Goal: Task Accomplishment & Management: Complete application form

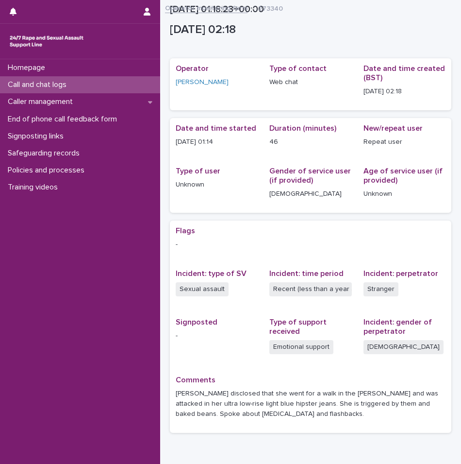
scroll to position [53, 0]
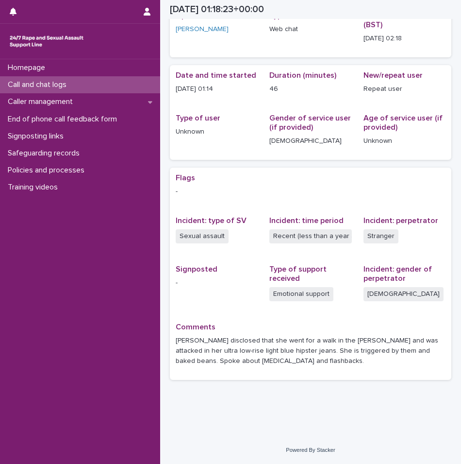
click at [54, 88] on p "Call and chat logs" at bounding box center [39, 84] width 70 height 9
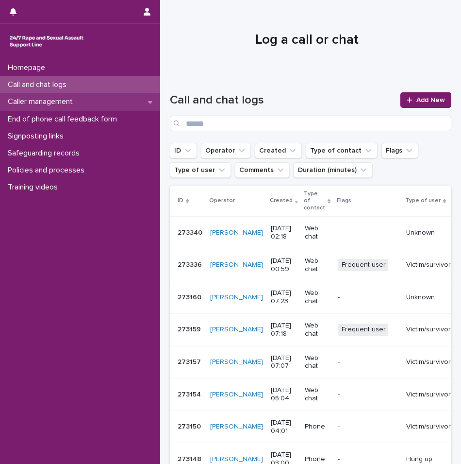
click at [62, 101] on p "Caller management" at bounding box center [42, 101] width 77 height 9
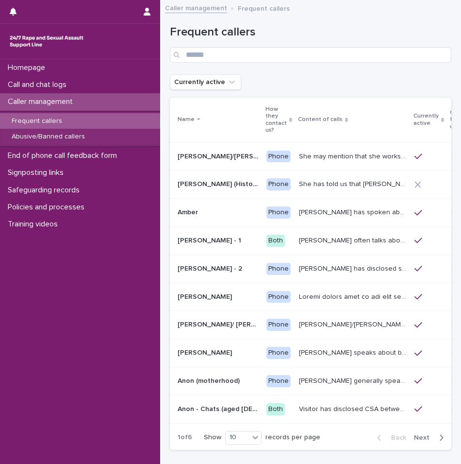
click at [74, 119] on div "Frequent callers" at bounding box center [80, 121] width 160 height 16
click at [436, 439] on div "button" at bounding box center [440, 437] width 8 height 9
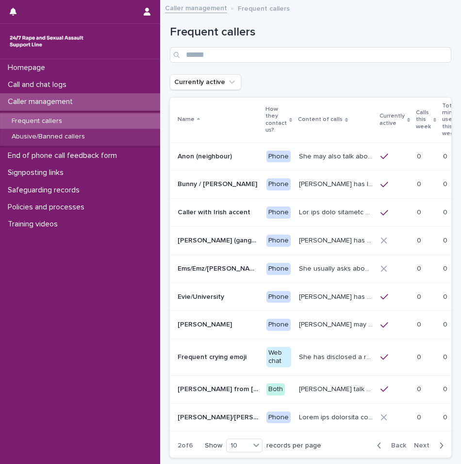
click at [428, 439] on div "Back Next" at bounding box center [411, 445] width 82 height 24
click at [436, 443] on div "button" at bounding box center [440, 445] width 8 height 9
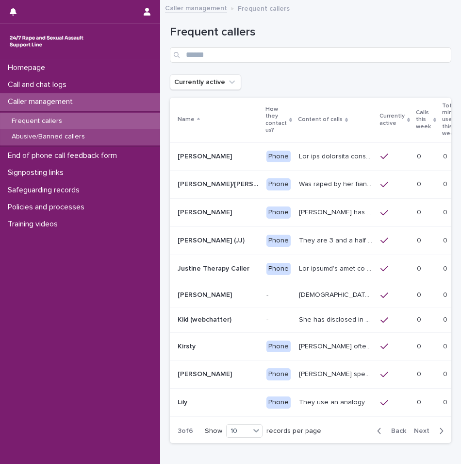
click at [80, 133] on p "Abusive/Banned callers" at bounding box center [48, 137] width 89 height 8
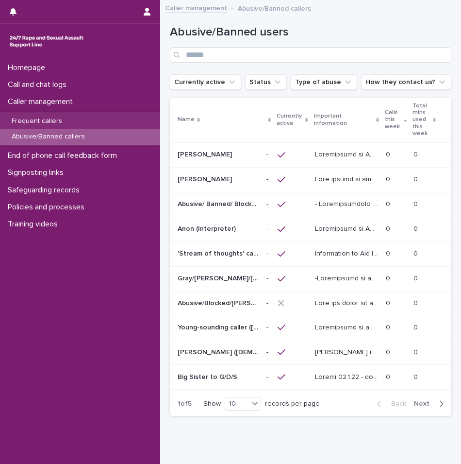
click at [426, 408] on button "Next" at bounding box center [430, 403] width 41 height 9
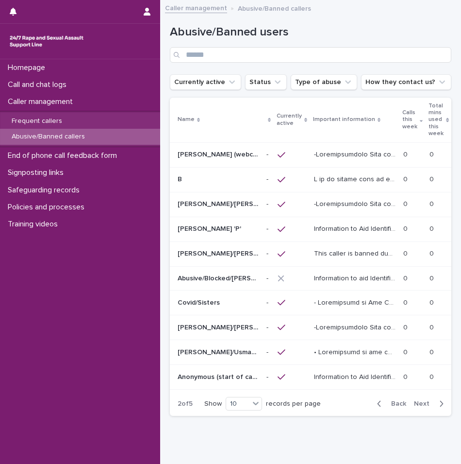
click at [426, 407] on span "Next" at bounding box center [424, 403] width 21 height 7
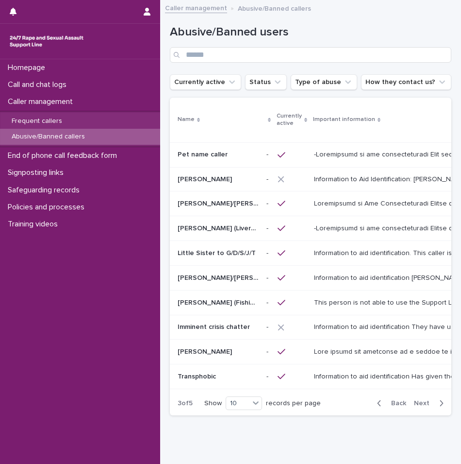
click at [426, 406] on span "Next" at bounding box center [424, 403] width 21 height 7
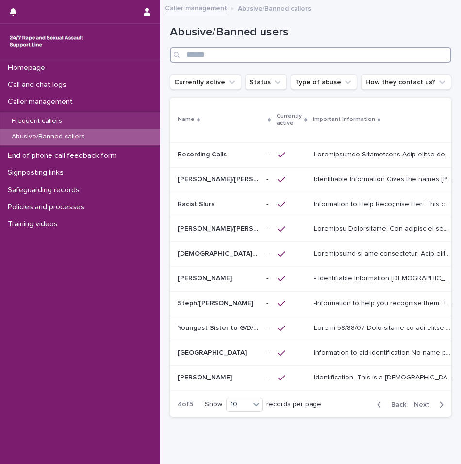
click at [202, 54] on input "Search" at bounding box center [311, 55] width 282 height 16
type input "*****"
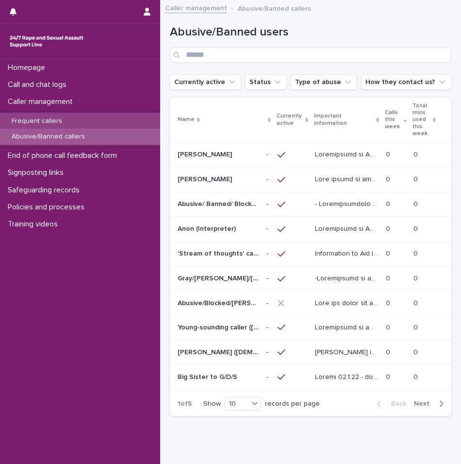
click at [43, 121] on p "Frequent callers" at bounding box center [37, 121] width 66 height 8
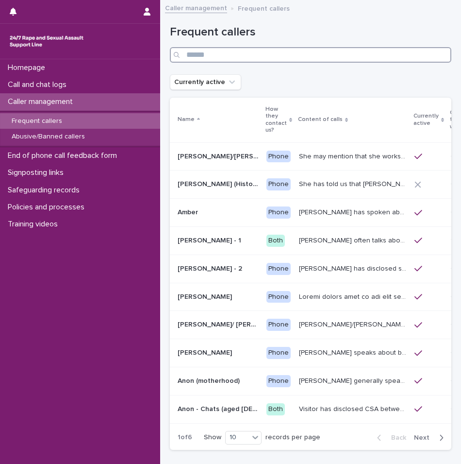
click at [281, 51] on input "Search" at bounding box center [311, 55] width 282 height 16
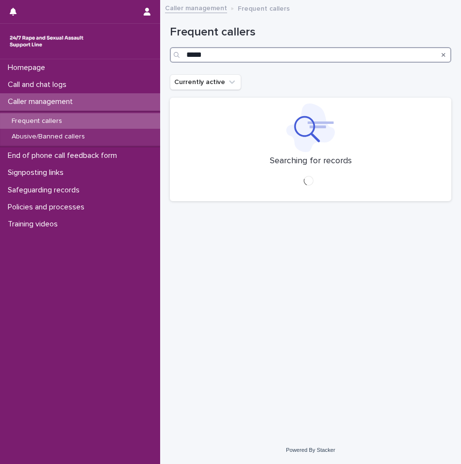
type input "*****"
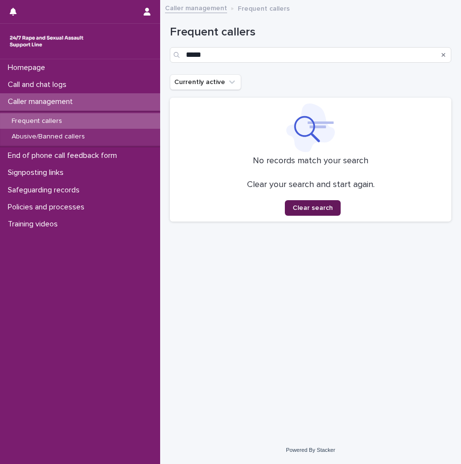
click at [320, 208] on span "Clear search" at bounding box center [313, 207] width 40 height 7
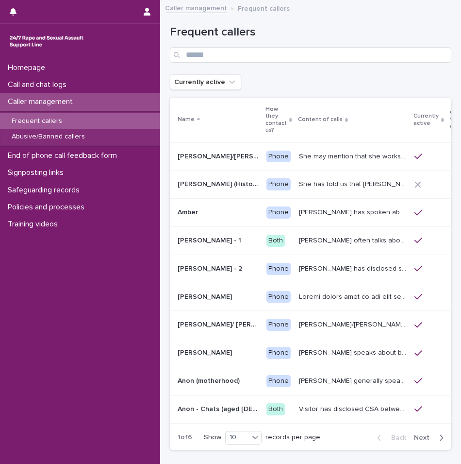
click at [81, 101] on p "Caller management" at bounding box center [42, 101] width 77 height 9
click at [415, 235] on div at bounding box center [429, 240] width 29 height 17
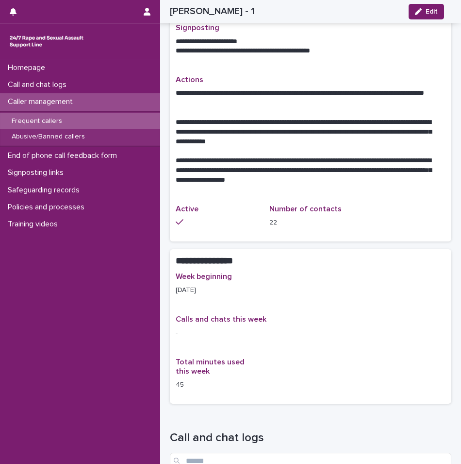
scroll to position [340, 0]
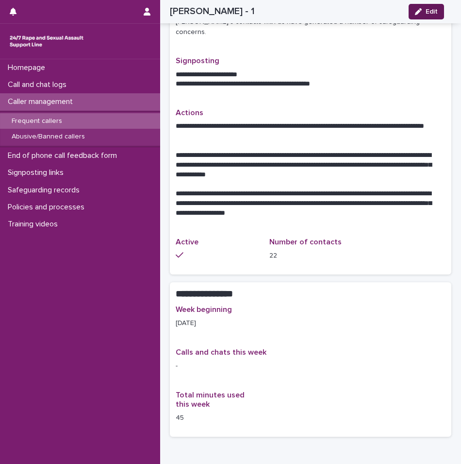
click at [418, 10] on icon "button" at bounding box center [418, 11] width 7 height 7
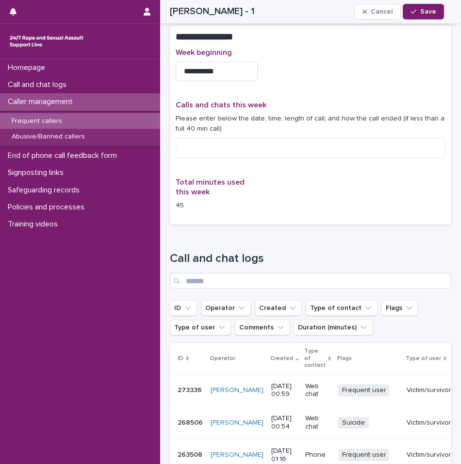
scroll to position [760, 0]
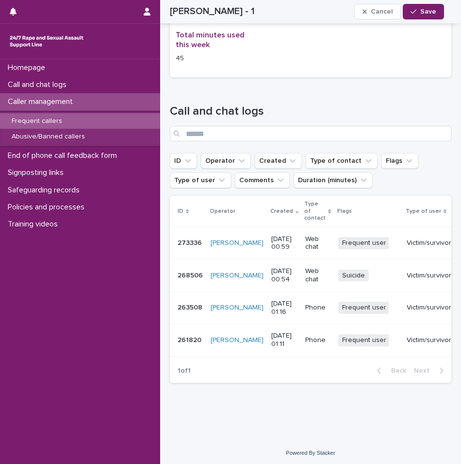
click at [302, 240] on td "Web chat" at bounding box center [318, 243] width 33 height 33
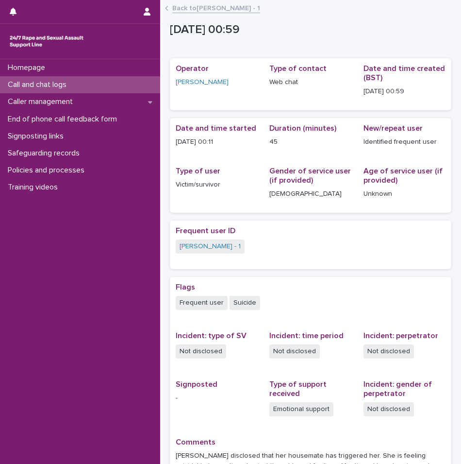
click at [169, 9] on div "Back to [PERSON_NAME] - 1" at bounding box center [310, 9] width 301 height 14
click at [187, 12] on link "Back to [PERSON_NAME] - 1" at bounding box center [216, 7] width 88 height 11
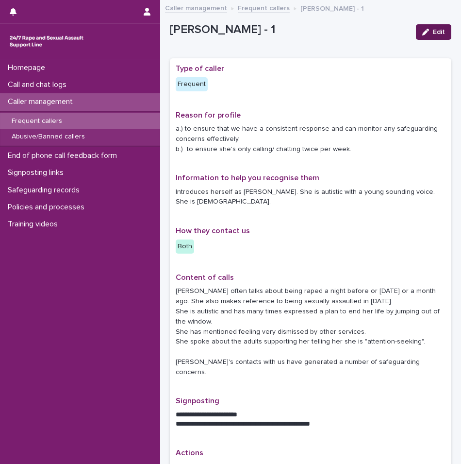
click at [416, 36] on button "Edit" at bounding box center [433, 32] width 35 height 16
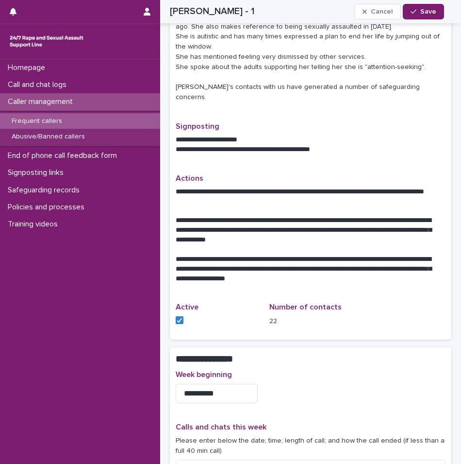
scroll to position [486, 0]
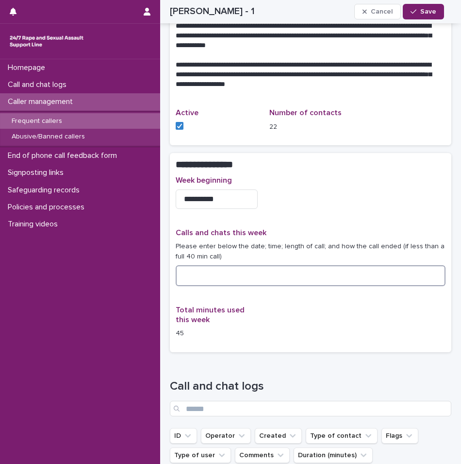
click at [204, 265] on textarea at bounding box center [311, 275] width 270 height 21
type textarea "**********"
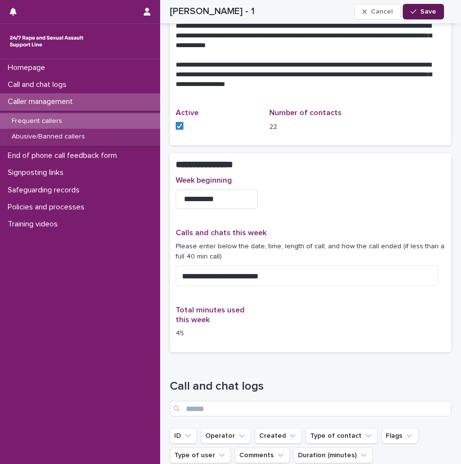
click at [428, 5] on button "Save" at bounding box center [423, 12] width 41 height 16
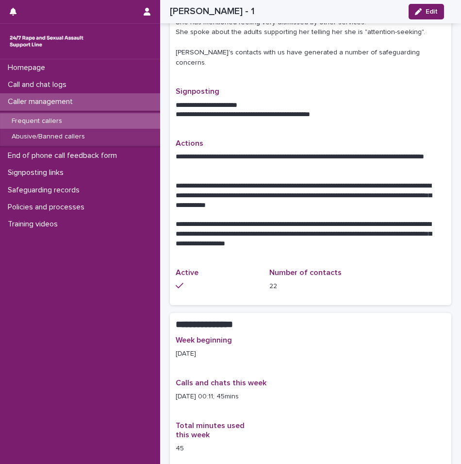
scroll to position [0, 0]
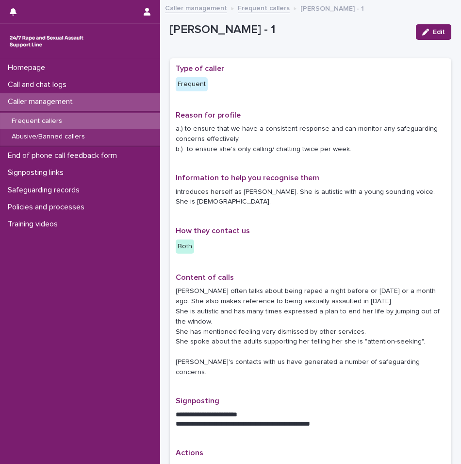
click at [43, 100] on p "Caller management" at bounding box center [42, 101] width 77 height 9
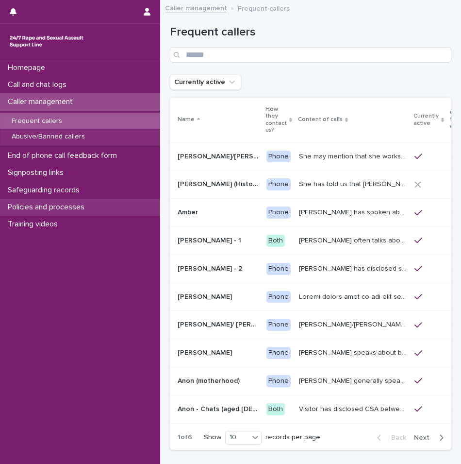
click at [50, 210] on p "Policies and processes" at bounding box center [48, 206] width 88 height 9
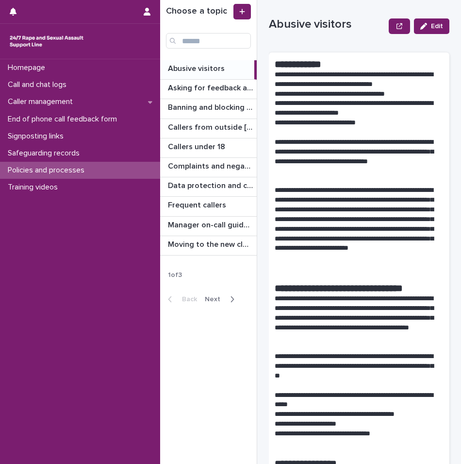
click at [234, 297] on button "Next" at bounding box center [221, 299] width 41 height 9
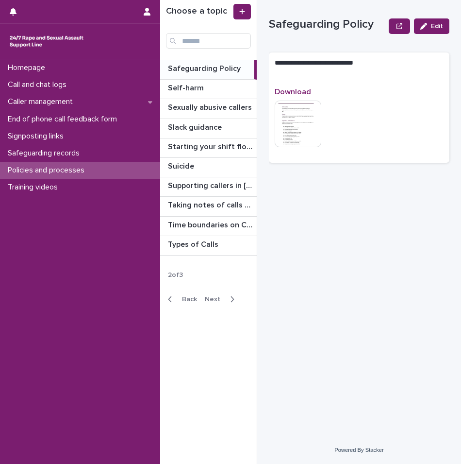
click at [236, 296] on button "Next" at bounding box center [221, 299] width 41 height 9
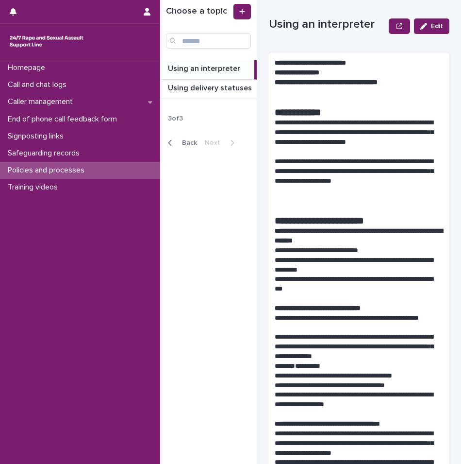
click at [173, 144] on div "button" at bounding box center [172, 142] width 8 height 9
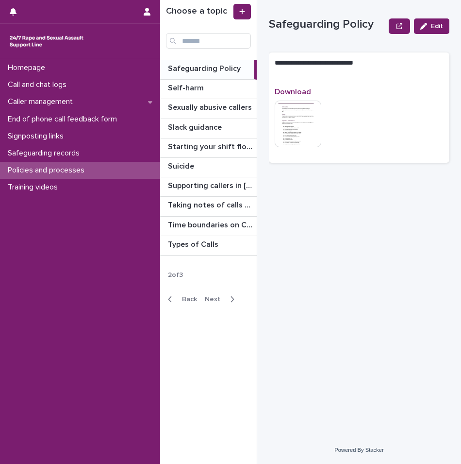
click at [178, 296] on span "Back" at bounding box center [186, 299] width 21 height 7
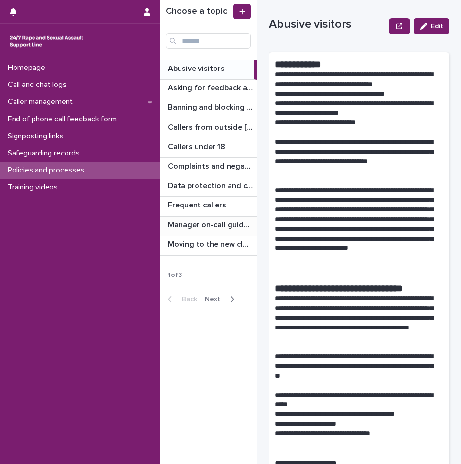
click at [212, 217] on div "Manager on-call guidance Manager on-call guidance" at bounding box center [208, 226] width 97 height 19
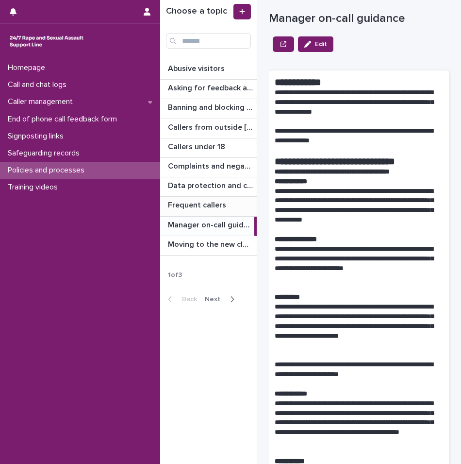
click at [212, 211] on div "Frequent callers Frequent callers" at bounding box center [208, 206] width 97 height 19
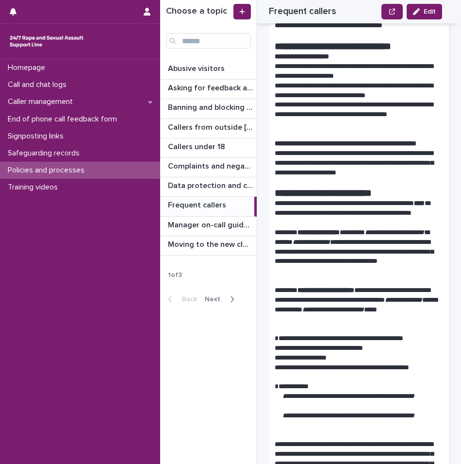
scroll to position [1020, 0]
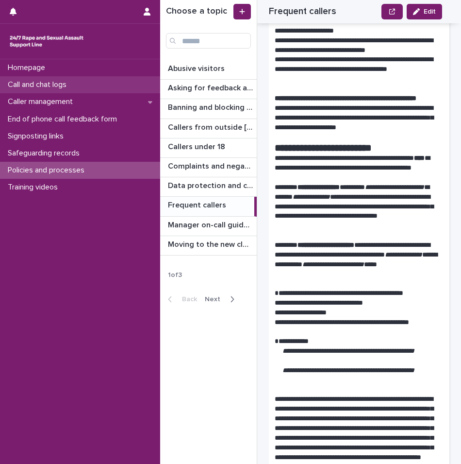
click at [47, 84] on p "Call and chat logs" at bounding box center [39, 84] width 70 height 9
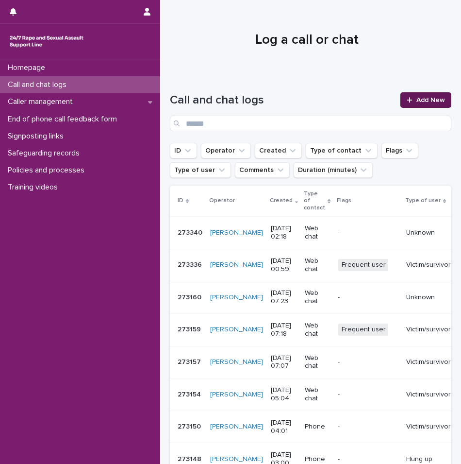
click at [425, 102] on span "Add New" at bounding box center [431, 100] width 29 height 7
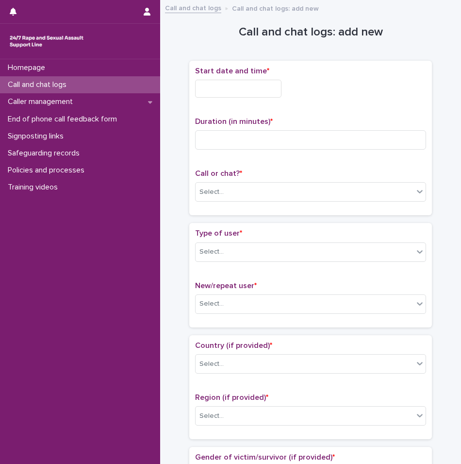
click at [234, 86] on input "text" at bounding box center [238, 89] width 86 height 18
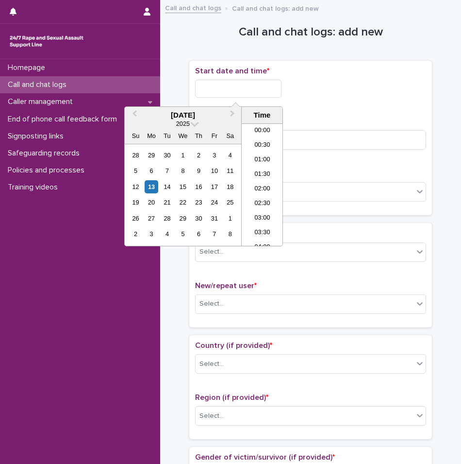
scroll to position [34, 0]
click at [263, 168] on li "02:30" at bounding box center [262, 170] width 41 height 15
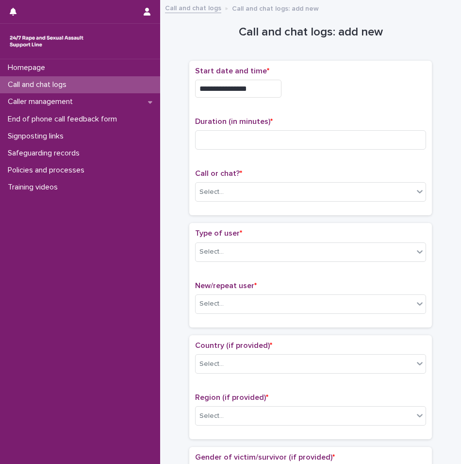
click at [262, 90] on input "**********" at bounding box center [238, 89] width 86 height 18
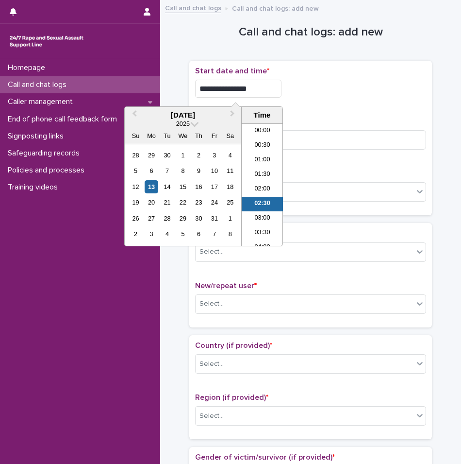
scroll to position [19, 0]
type input "**********"
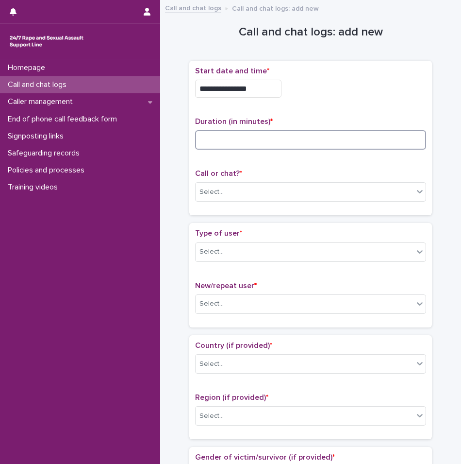
click at [322, 133] on input at bounding box center [310, 139] width 231 height 19
type input "**"
click at [242, 196] on div "Select..." at bounding box center [305, 192] width 218 height 16
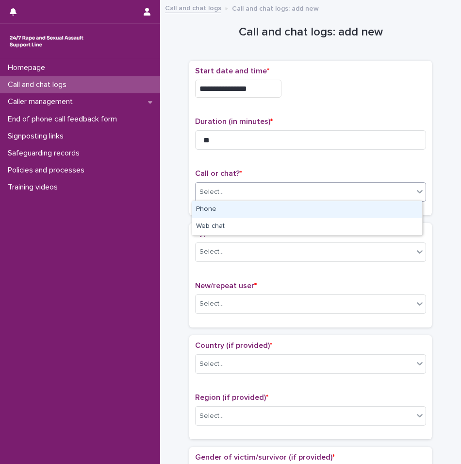
click at [232, 208] on div "Phone" at bounding box center [307, 209] width 230 height 17
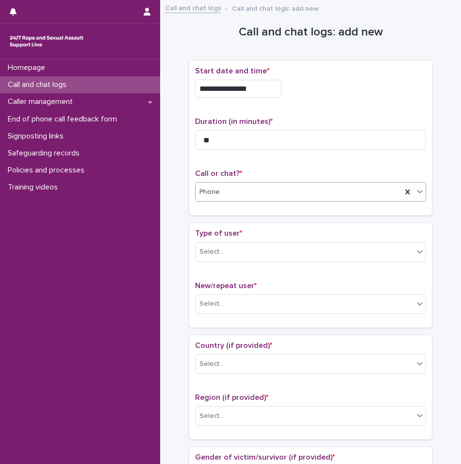
click at [238, 191] on div "Phone" at bounding box center [299, 192] width 206 height 16
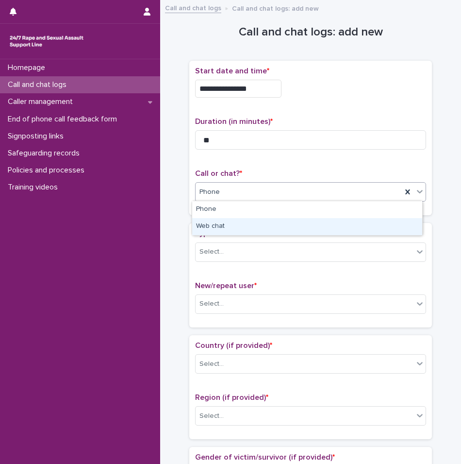
click at [229, 228] on div "Web chat" at bounding box center [307, 226] width 230 height 17
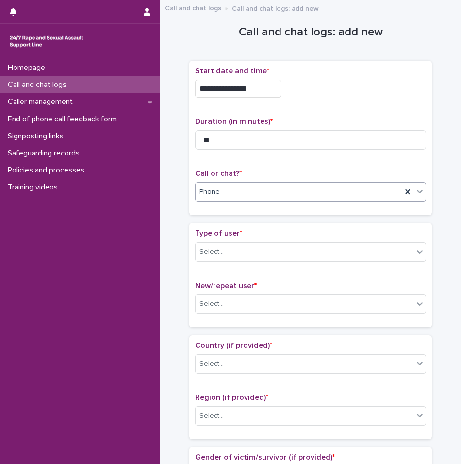
click at [221, 261] on div "Type of user * Select..." at bounding box center [310, 249] width 231 height 40
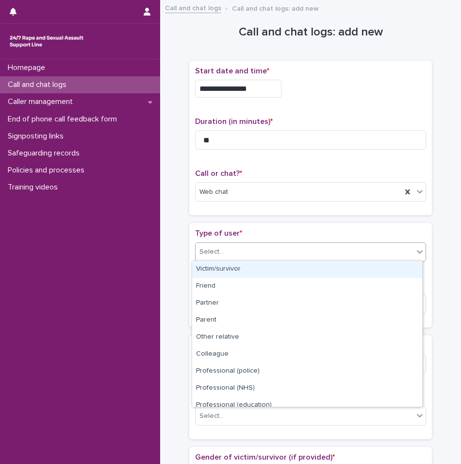
click at [224, 257] on div "Select..." at bounding box center [305, 252] width 218 height 16
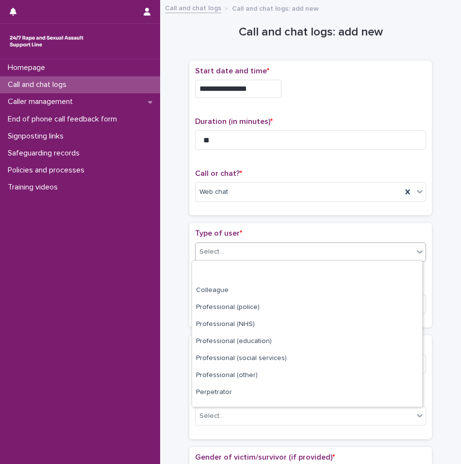
scroll to position [109, 0]
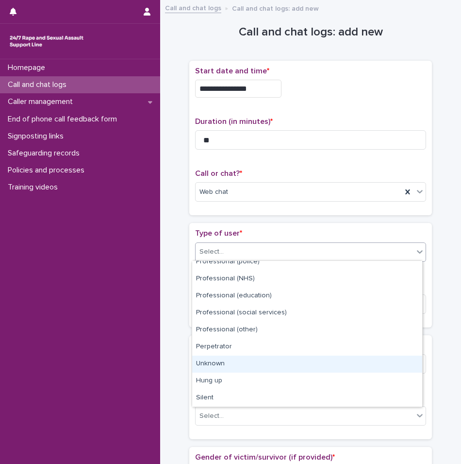
click at [223, 365] on div "Unknown" at bounding box center [307, 363] width 230 height 17
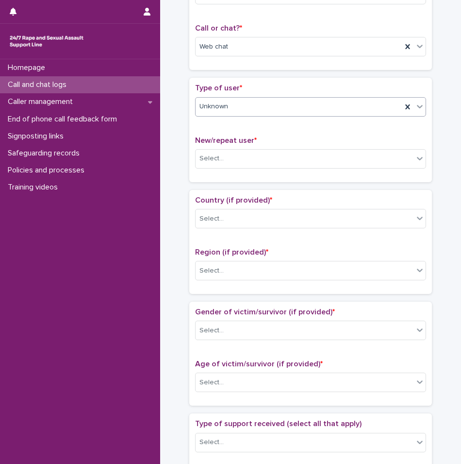
scroll to position [146, 0]
click at [218, 155] on div "Select..." at bounding box center [212, 158] width 24 height 10
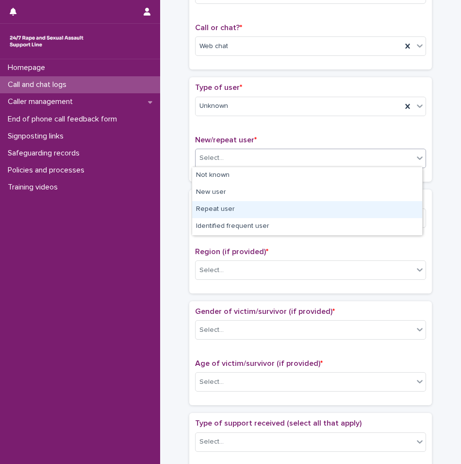
click at [219, 209] on div "Repeat user" at bounding box center [307, 209] width 230 height 17
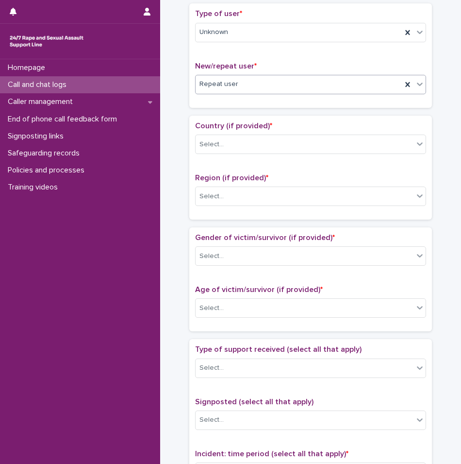
scroll to position [243, 0]
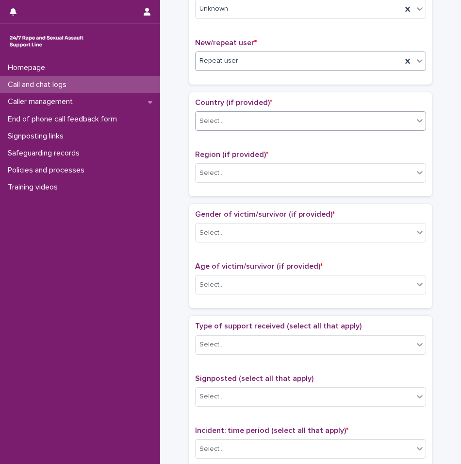
click at [217, 122] on div "Select..." at bounding box center [212, 121] width 24 height 10
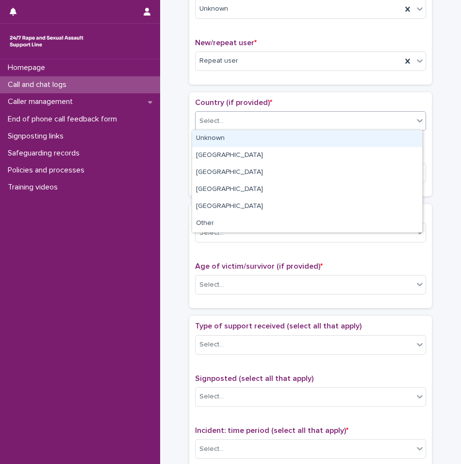
click at [214, 134] on div "Unknown" at bounding box center [307, 138] width 230 height 17
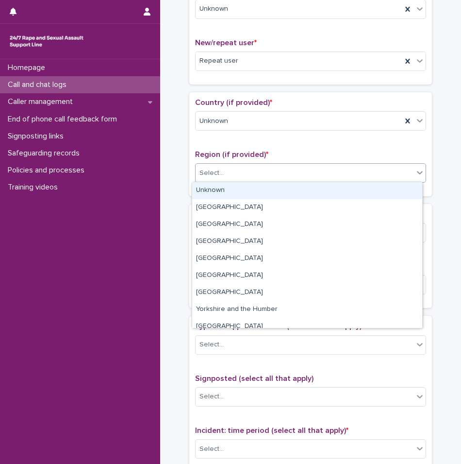
click at [213, 172] on div "Select..." at bounding box center [212, 173] width 24 height 10
click at [214, 190] on div "Unknown" at bounding box center [307, 190] width 230 height 17
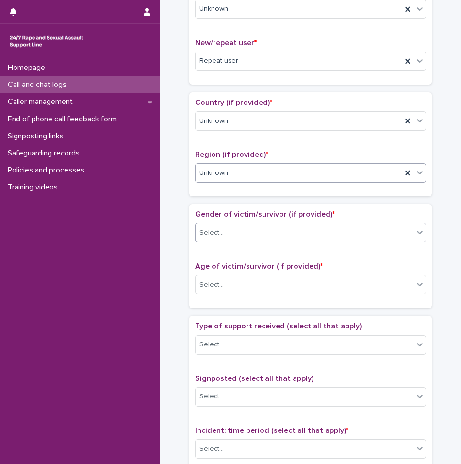
click at [224, 236] on div "Select..." at bounding box center [305, 233] width 218 height 16
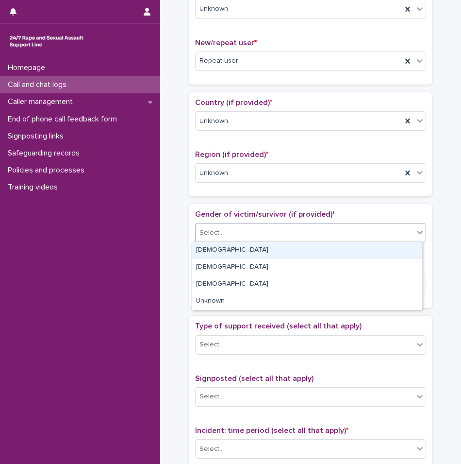
click at [217, 257] on div "[DEMOGRAPHIC_DATA]" at bounding box center [307, 250] width 230 height 17
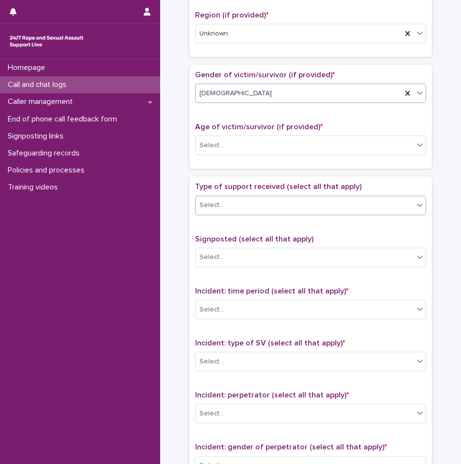
scroll to position [388, 0]
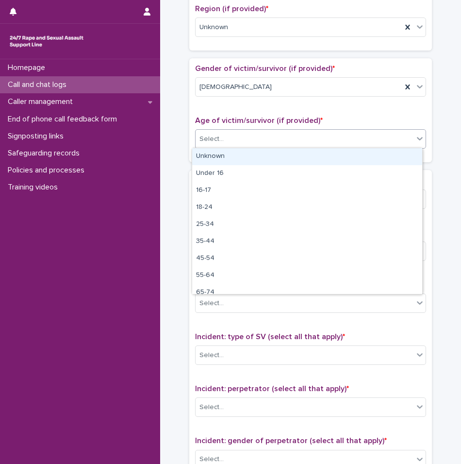
click at [219, 140] on div "Select..." at bounding box center [305, 139] width 218 height 16
click at [223, 162] on div "Unknown" at bounding box center [307, 156] width 230 height 17
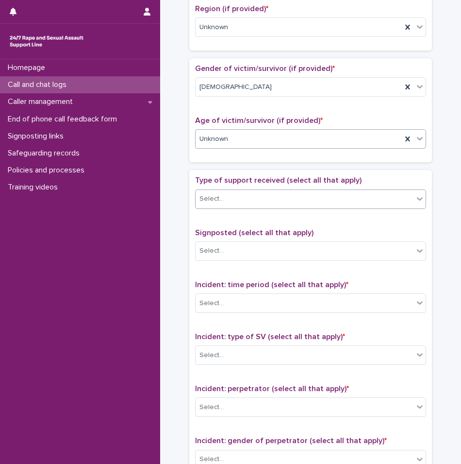
click at [253, 204] on div "Select..." at bounding box center [305, 199] width 218 height 16
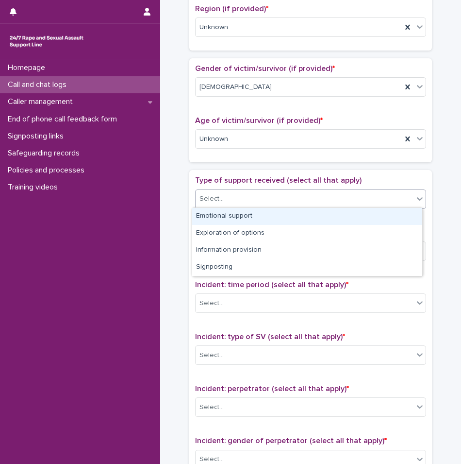
click at [254, 217] on div "Emotional support" at bounding box center [307, 216] width 230 height 17
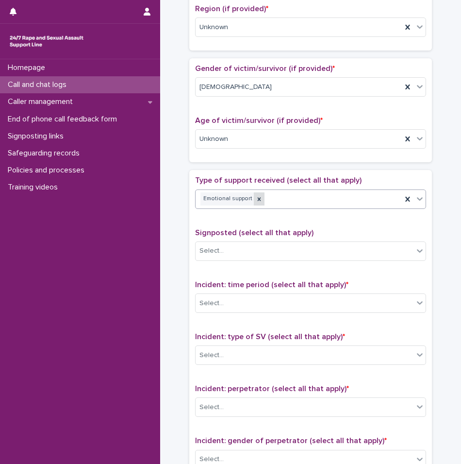
click at [258, 197] on icon at bounding box center [259, 198] width 3 height 3
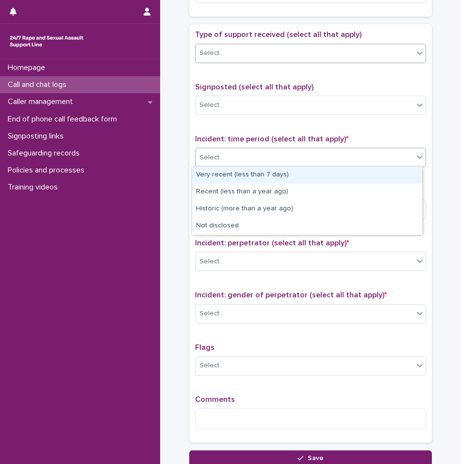
click at [238, 155] on div "Select..." at bounding box center [305, 158] width 218 height 16
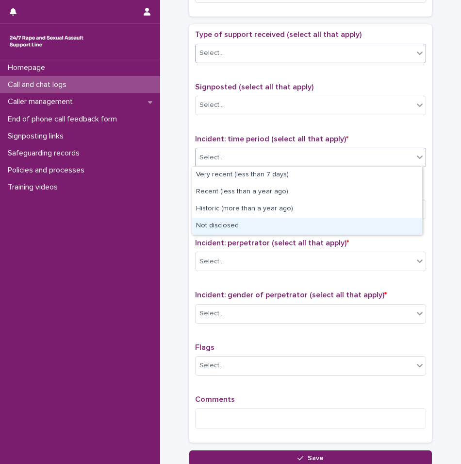
click at [231, 221] on div "Not disclosed" at bounding box center [307, 226] width 230 height 17
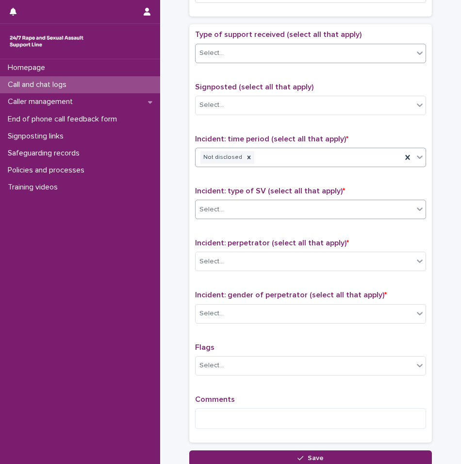
click at [234, 205] on div "Select..." at bounding box center [305, 210] width 218 height 16
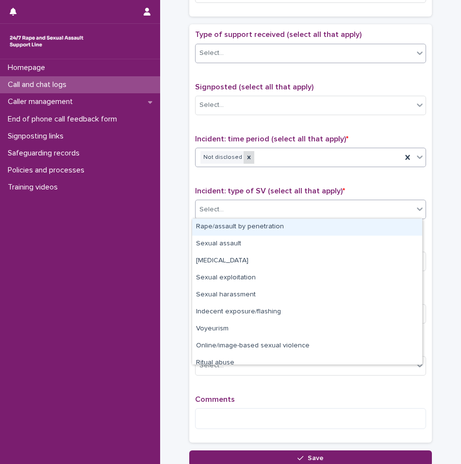
click at [246, 156] on icon at bounding box center [249, 157] width 7 height 7
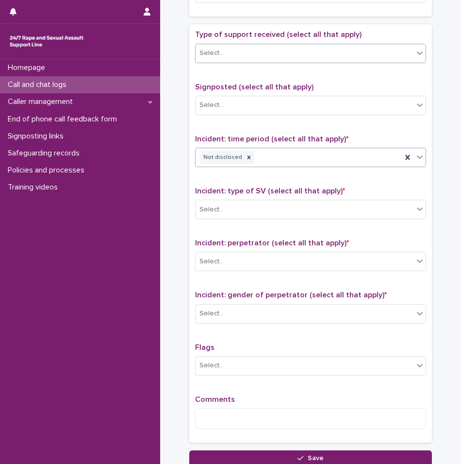
click at [259, 160] on div "Not disclosed" at bounding box center [299, 157] width 206 height 17
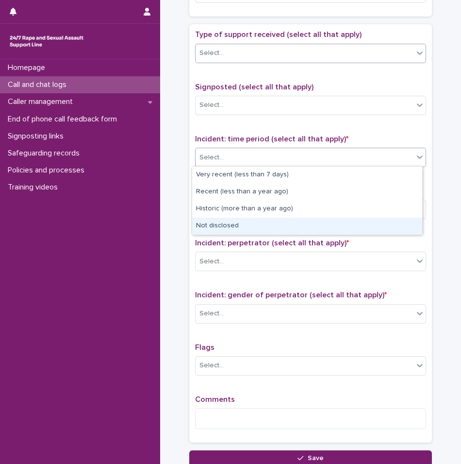
click at [227, 232] on div "Not disclosed" at bounding box center [307, 226] width 230 height 17
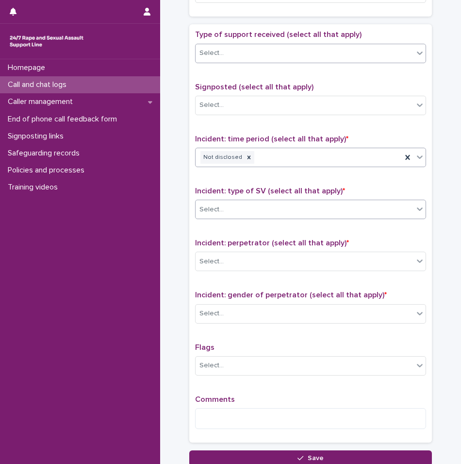
click at [238, 206] on div "Select..." at bounding box center [305, 210] width 218 height 16
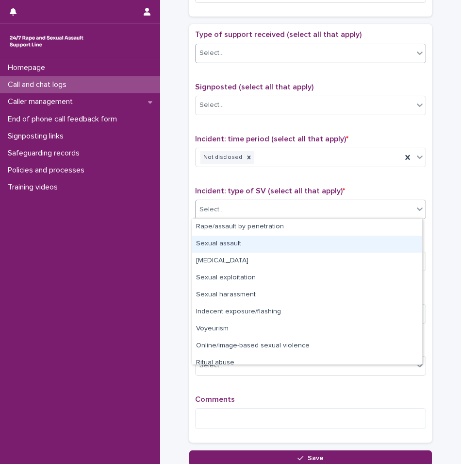
click at [228, 247] on div "Sexual assault" at bounding box center [307, 244] width 230 height 17
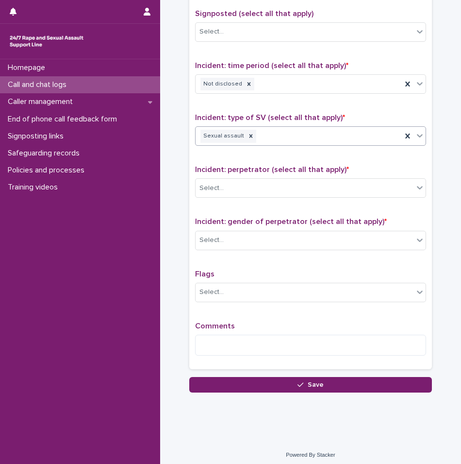
scroll to position [611, 0]
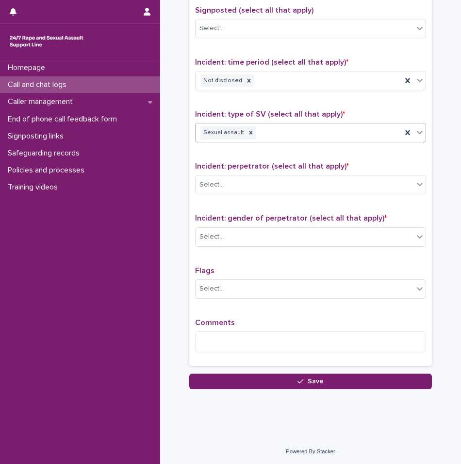
click at [208, 173] on div "Incident: perpetrator (select all that apply) * Select..." at bounding box center [310, 182] width 231 height 40
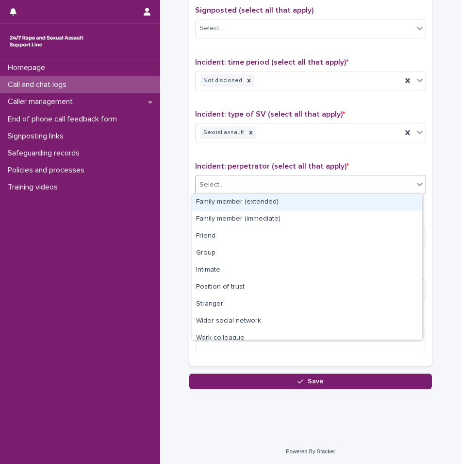
click at [212, 187] on div "Select..." at bounding box center [212, 185] width 24 height 10
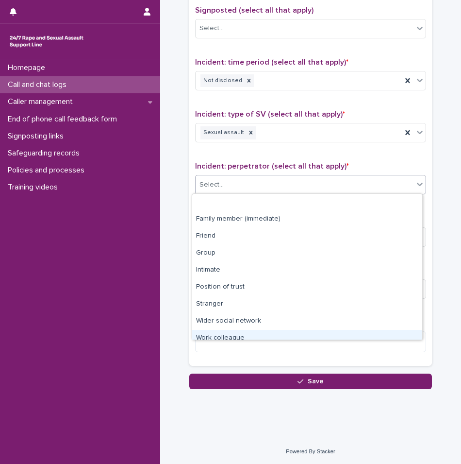
scroll to position [41, 0]
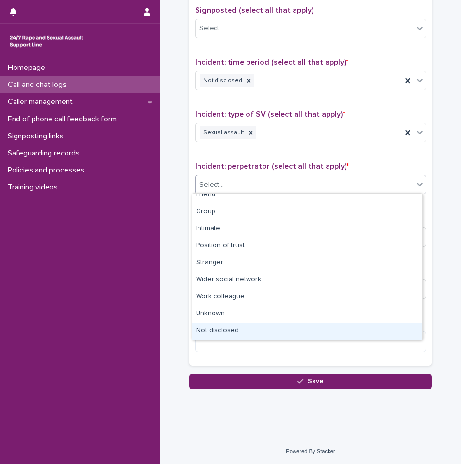
click at [217, 326] on div "Not disclosed" at bounding box center [307, 330] width 230 height 17
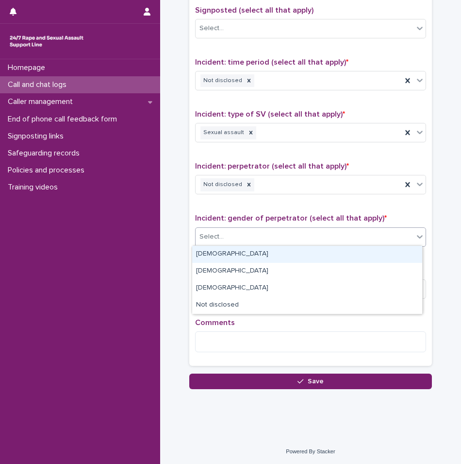
click at [218, 236] on div "Select..." at bounding box center [212, 237] width 24 height 10
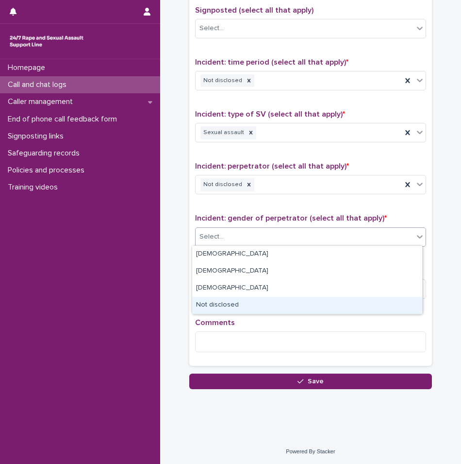
click at [218, 298] on div "Not disclosed" at bounding box center [307, 305] width 230 height 17
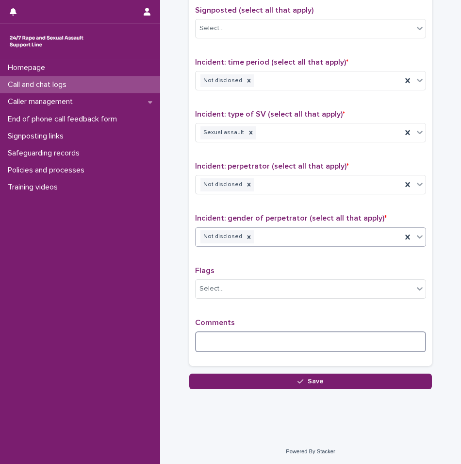
click at [213, 337] on textarea at bounding box center [310, 341] width 231 height 21
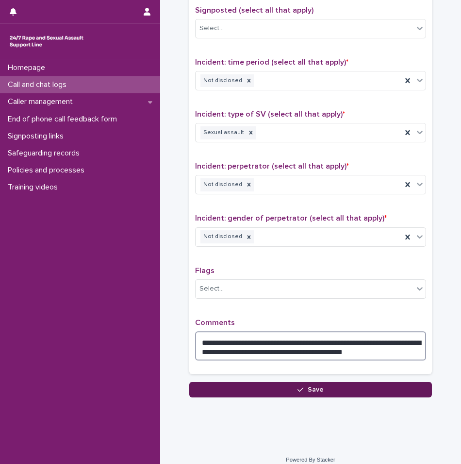
type textarea "**********"
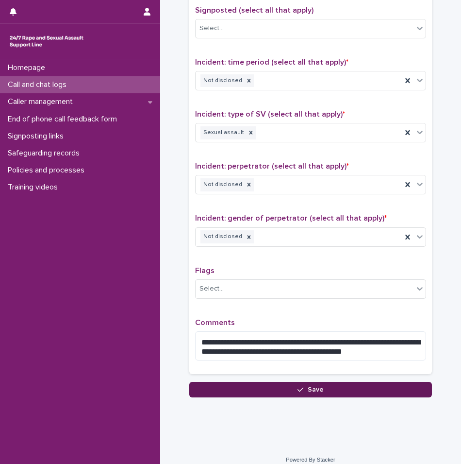
click at [317, 386] on span "Save" at bounding box center [316, 389] width 16 height 7
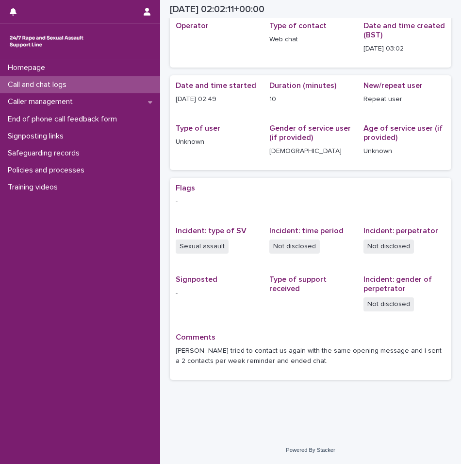
scroll to position [43, 0]
click at [37, 85] on p "Call and chat logs" at bounding box center [39, 84] width 70 height 9
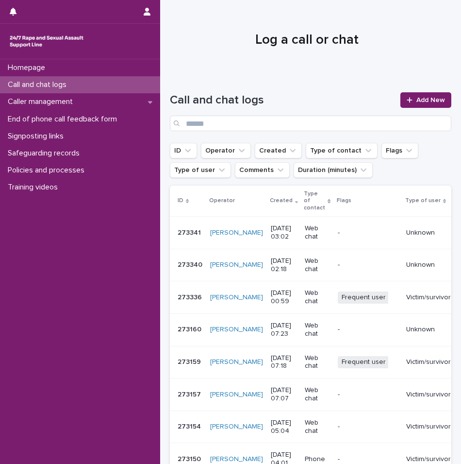
click at [68, 86] on p "Call and chat logs" at bounding box center [39, 84] width 70 height 9
click at [393, 102] on div "Call and chat logs Add New" at bounding box center [311, 111] width 282 height 39
click at [407, 100] on icon at bounding box center [410, 100] width 6 height 7
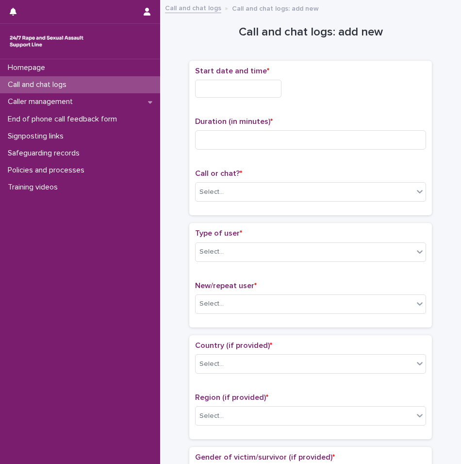
click at [271, 93] on input "text" at bounding box center [238, 89] width 86 height 18
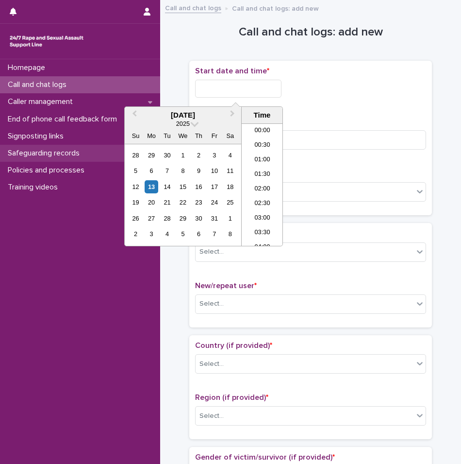
scroll to position [49, 0]
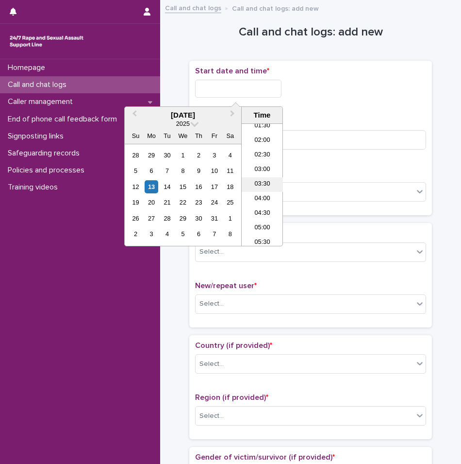
click at [262, 185] on li "03:30" at bounding box center [262, 184] width 41 height 15
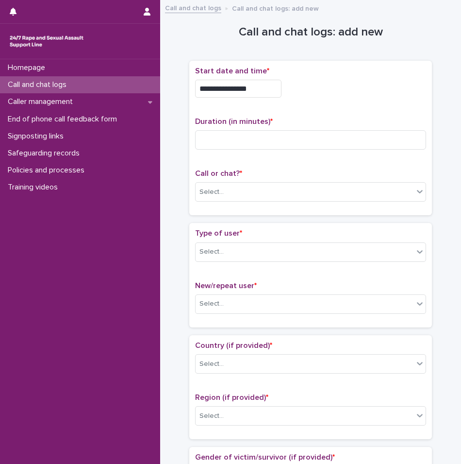
click at [266, 76] on div "**********" at bounding box center [310, 86] width 231 height 39
click at [266, 83] on input "**********" at bounding box center [238, 89] width 86 height 18
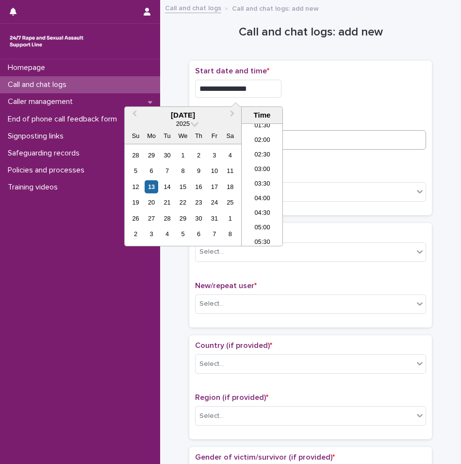
type input "**********"
click at [323, 141] on input at bounding box center [310, 139] width 231 height 19
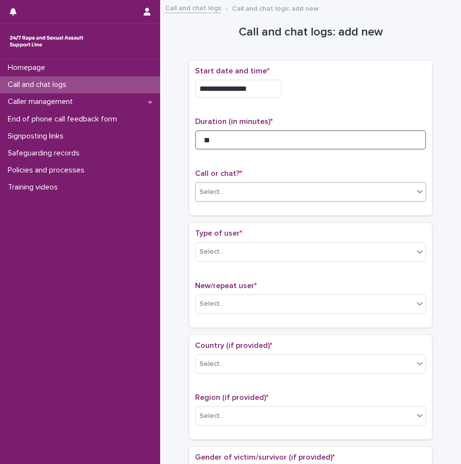
type input "**"
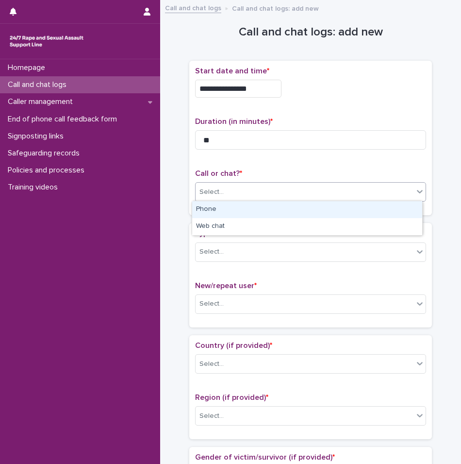
click at [279, 186] on div "Select..." at bounding box center [305, 192] width 218 height 16
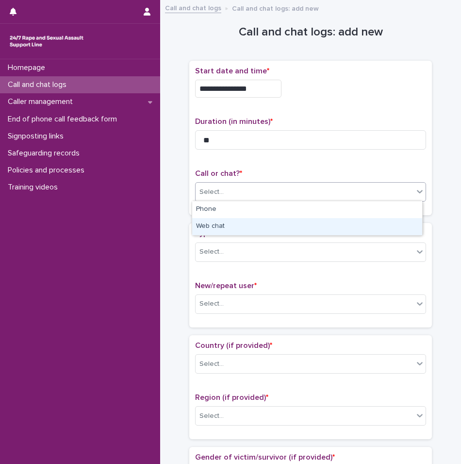
click at [247, 218] on div "Web chat" at bounding box center [307, 226] width 230 height 17
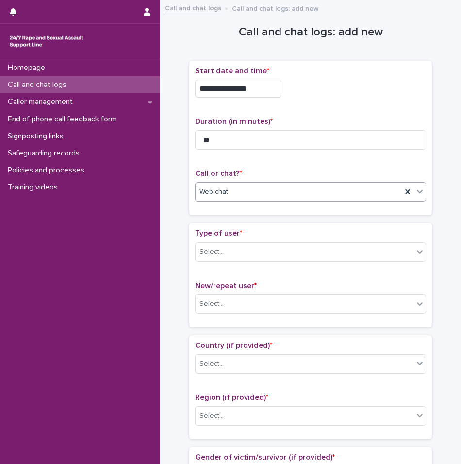
scroll to position [97, 0]
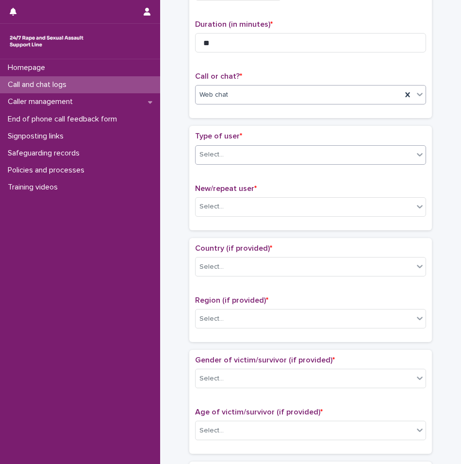
click at [239, 162] on div "Select..." at bounding box center [310, 154] width 231 height 19
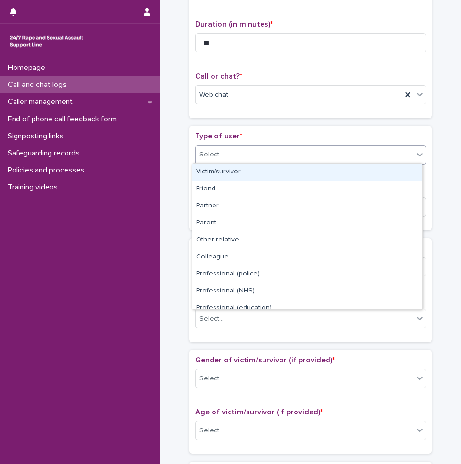
click at [235, 177] on div "Victim/survivor" at bounding box center [307, 172] width 230 height 17
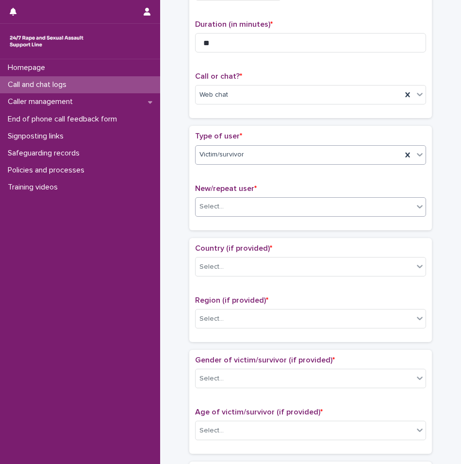
click at [226, 210] on div "Select..." at bounding box center [305, 207] width 218 height 16
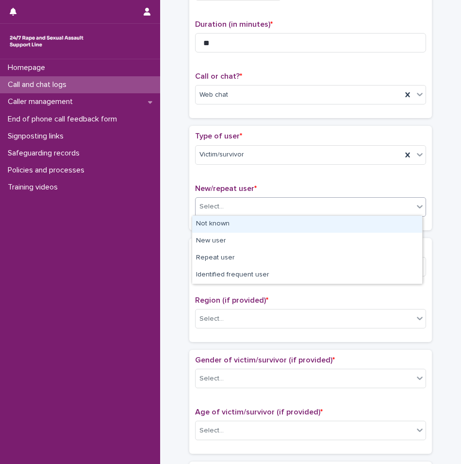
click at [219, 228] on div "Not known" at bounding box center [307, 224] width 230 height 17
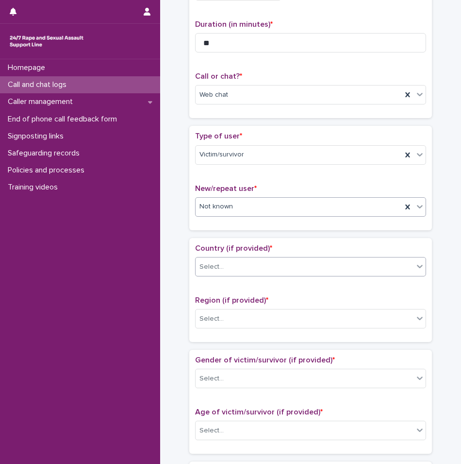
click at [216, 267] on div "Select..." at bounding box center [212, 267] width 24 height 10
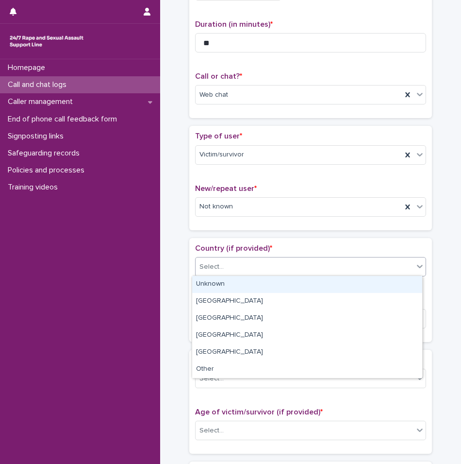
click at [211, 282] on div "Unknown" at bounding box center [307, 284] width 230 height 17
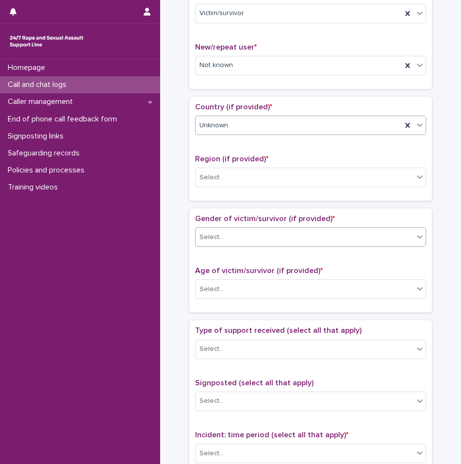
scroll to position [243, 0]
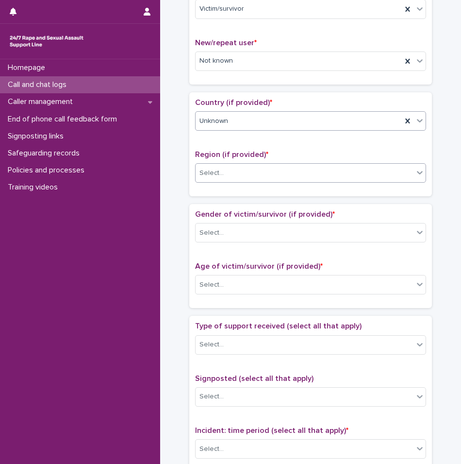
click at [226, 178] on div "Select..." at bounding box center [305, 173] width 218 height 16
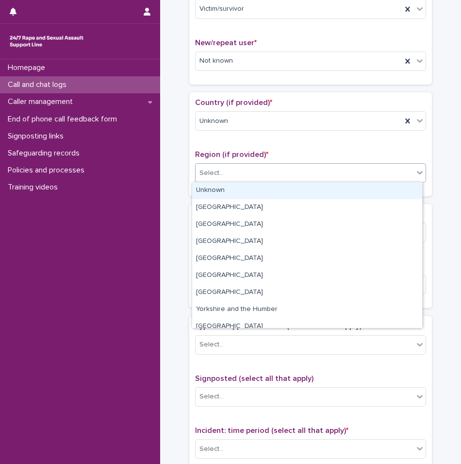
click at [223, 195] on div "Unknown" at bounding box center [307, 190] width 230 height 17
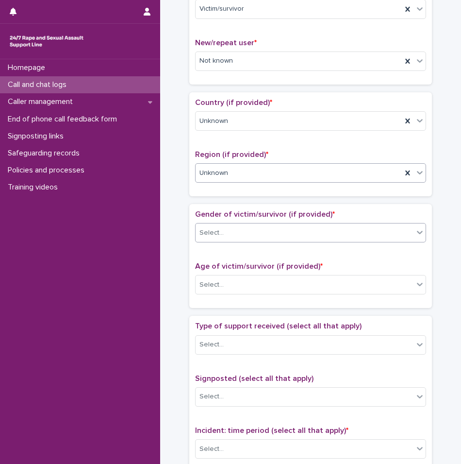
click at [230, 226] on div "Select..." at bounding box center [305, 233] width 218 height 16
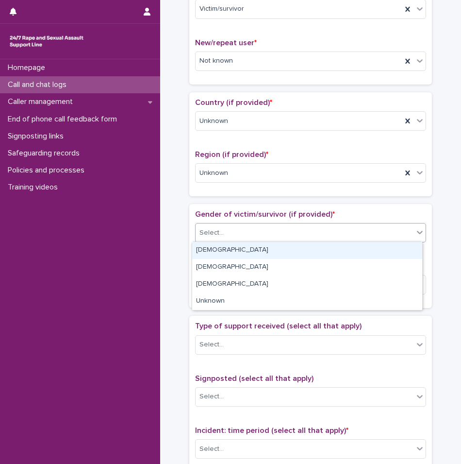
click at [221, 254] on div "[DEMOGRAPHIC_DATA]" at bounding box center [307, 250] width 230 height 17
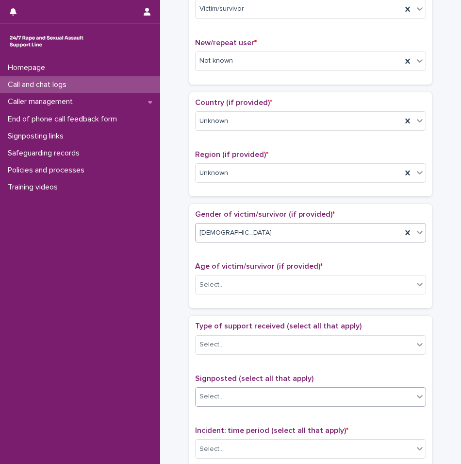
scroll to position [388, 0]
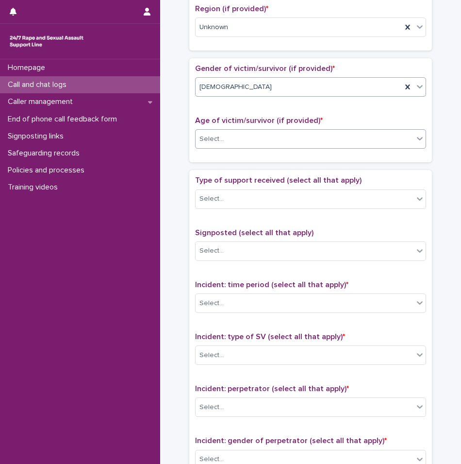
click at [227, 142] on div "Select..." at bounding box center [305, 139] width 218 height 16
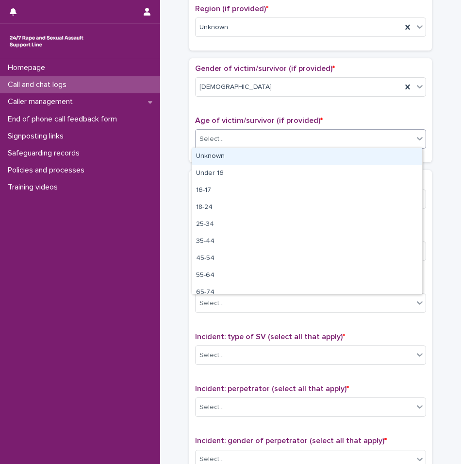
click at [227, 162] on div "Unknown" at bounding box center [307, 156] width 230 height 17
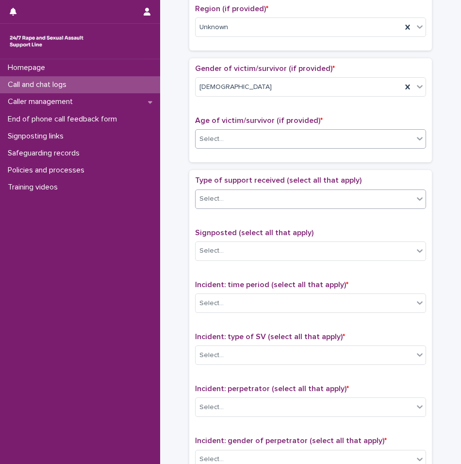
click at [232, 199] on div "Select..." at bounding box center [305, 199] width 218 height 16
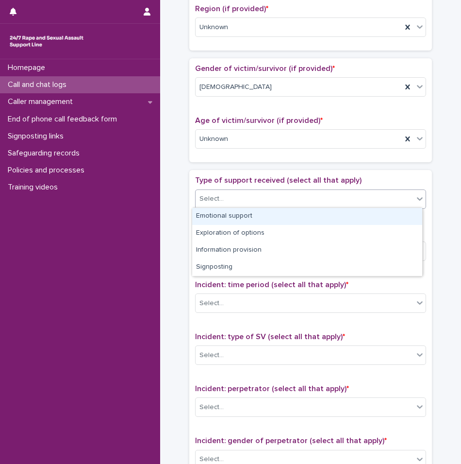
click at [226, 213] on div "Emotional support" at bounding box center [307, 216] width 230 height 17
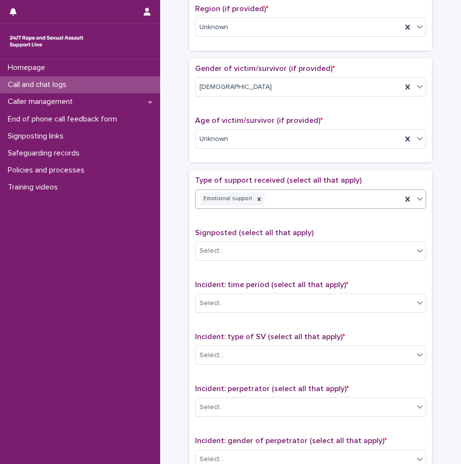
scroll to position [486, 0]
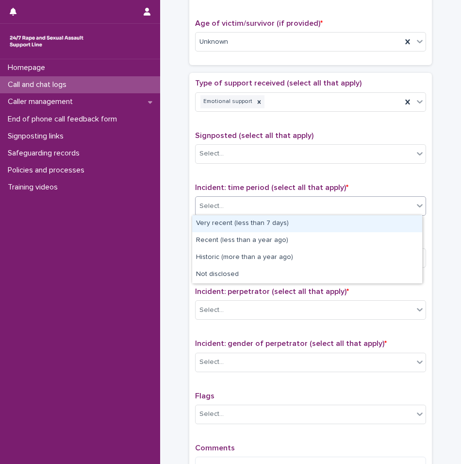
click at [230, 198] on div "Select..." at bounding box center [305, 206] width 218 height 16
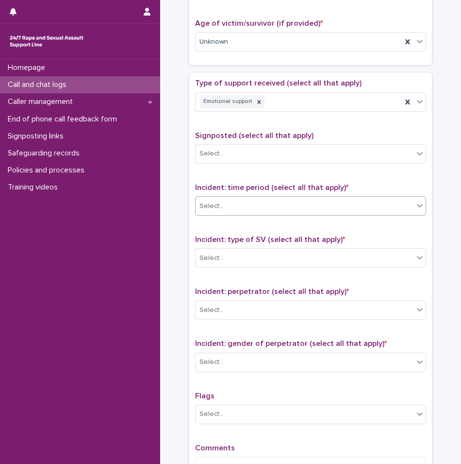
click at [277, 201] on div "Select..." at bounding box center [305, 206] width 218 height 16
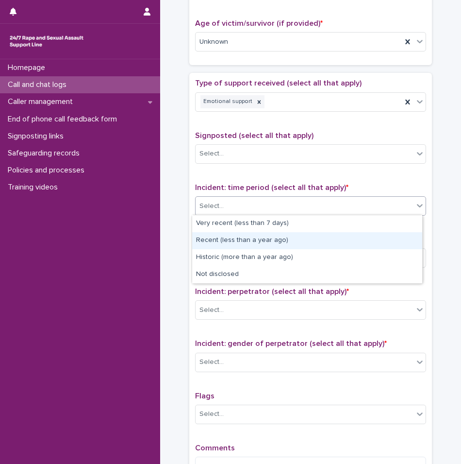
click at [235, 234] on div "Recent (less than a year ago)" at bounding box center [307, 240] width 230 height 17
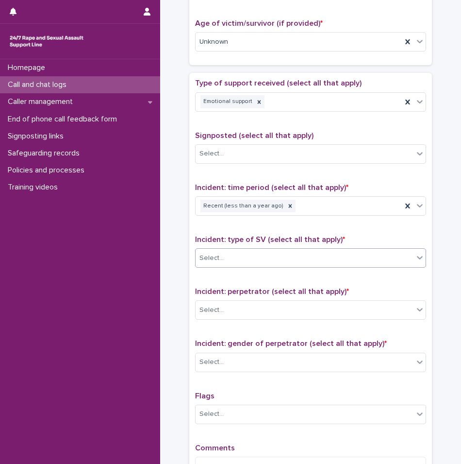
click at [302, 254] on div "Select..." at bounding box center [305, 258] width 218 height 16
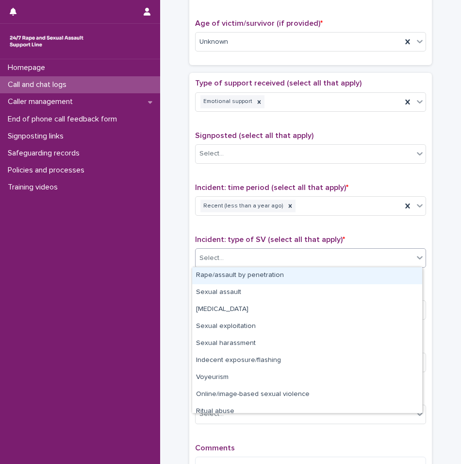
click at [249, 279] on div "Rape/assault by penetration" at bounding box center [307, 275] width 230 height 17
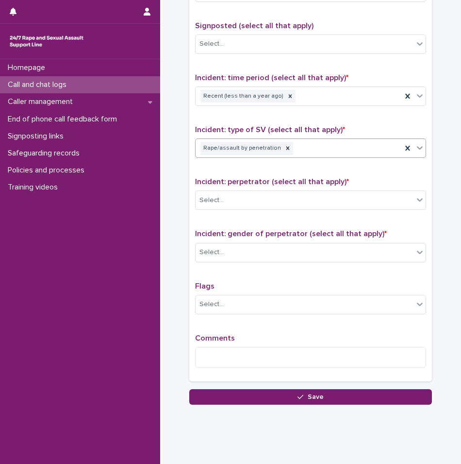
scroll to position [611, 0]
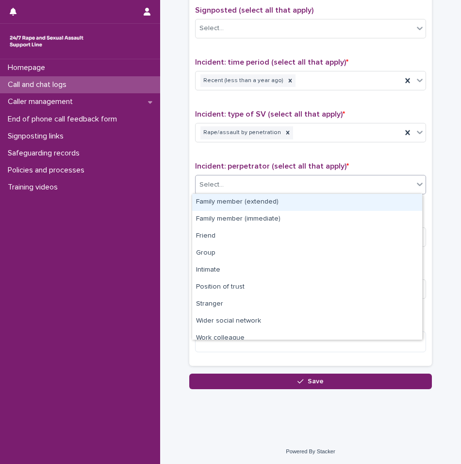
click at [231, 187] on div "Select..." at bounding box center [305, 185] width 218 height 16
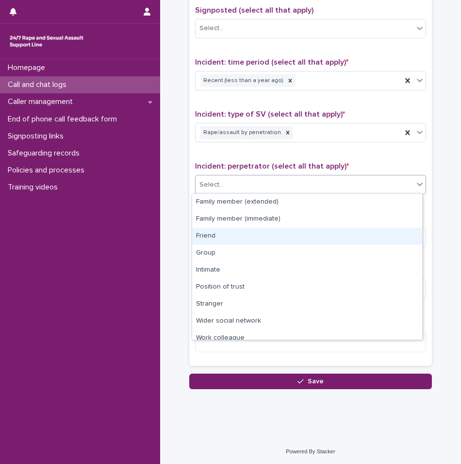
click at [223, 235] on div "Friend" at bounding box center [307, 236] width 230 height 17
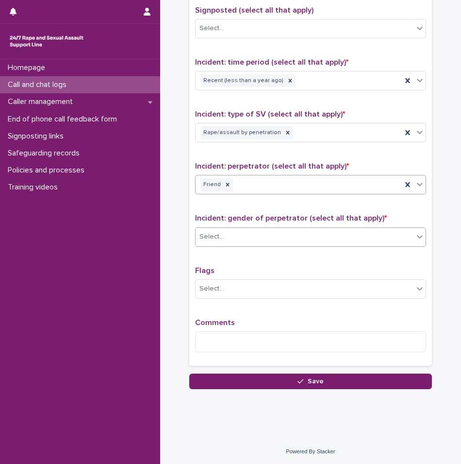
click at [224, 241] on div "Select..." at bounding box center [305, 237] width 218 height 16
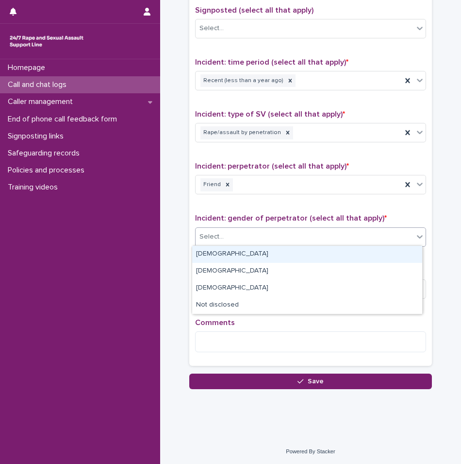
click at [224, 252] on div "[DEMOGRAPHIC_DATA]" at bounding box center [307, 254] width 230 height 17
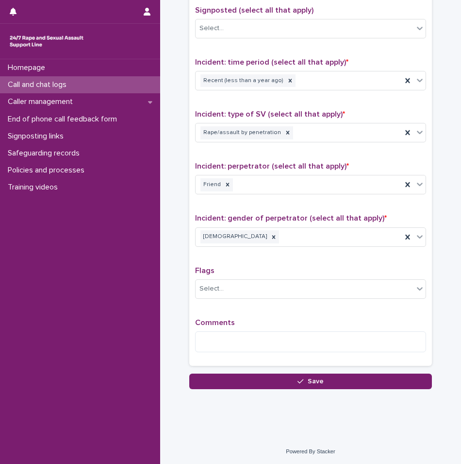
click at [219, 329] on div "Comments" at bounding box center [310, 339] width 231 height 42
click at [220, 333] on textarea at bounding box center [310, 341] width 231 height 21
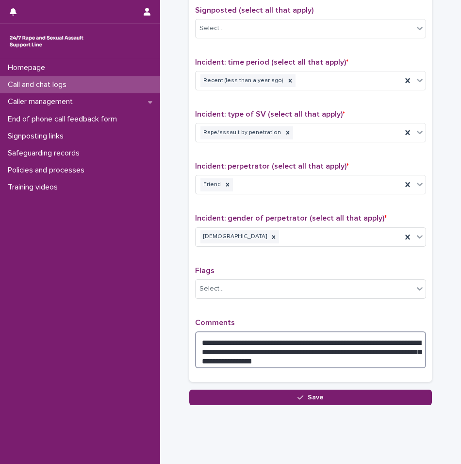
click at [297, 356] on textarea "**********" at bounding box center [310, 349] width 231 height 37
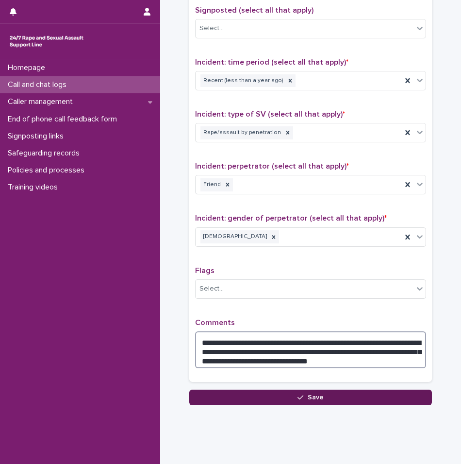
type textarea "**********"
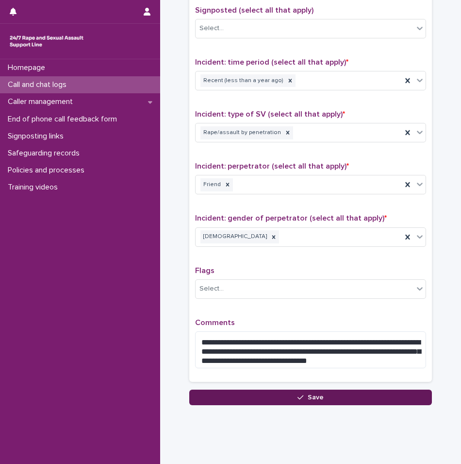
click at [299, 394] on icon "button" at bounding box center [301, 397] width 6 height 7
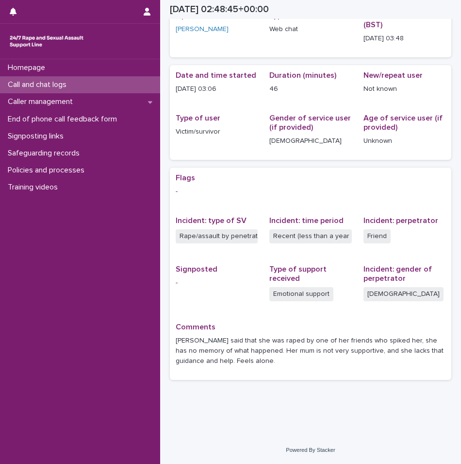
scroll to position [53, 0]
click at [70, 88] on p "Call and chat logs" at bounding box center [39, 84] width 70 height 9
